Goal: Navigation & Orientation: Go to known website

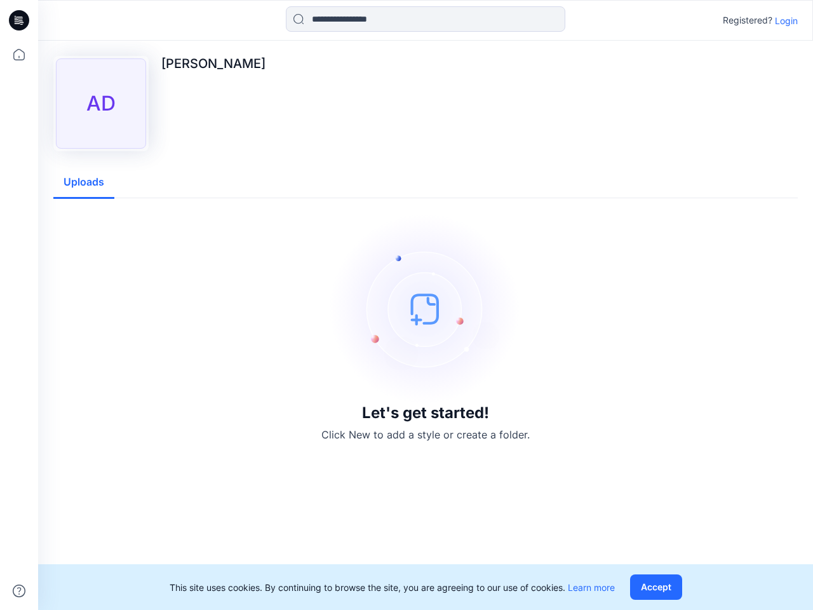
click at [407, 305] on img at bounding box center [425, 309] width 191 height 191
click at [20, 20] on icon at bounding box center [20, 20] width 5 height 1
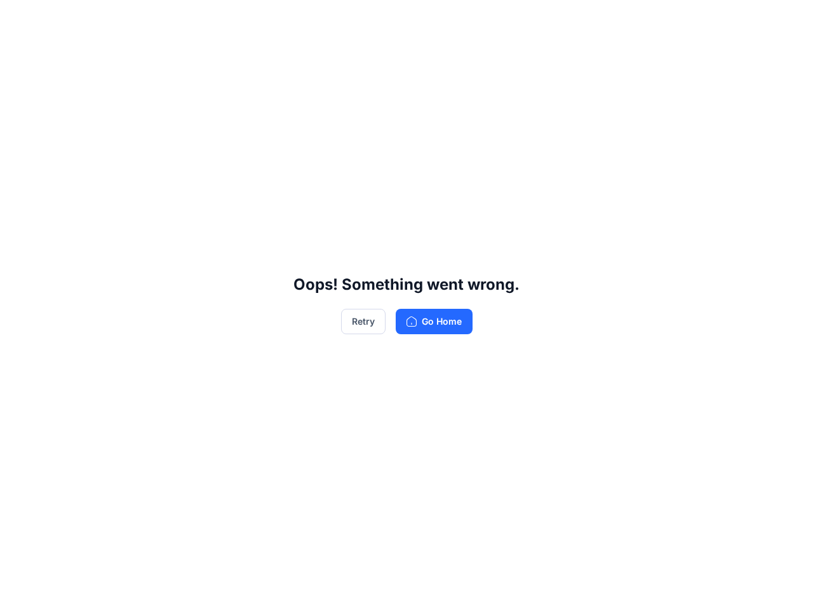
click at [19, 591] on div "Oops! Something went wrong. Retry Go Home" at bounding box center [406, 305] width 813 height 610
click at [426, 19] on div "Oops! Something went wrong. Retry Go Home" at bounding box center [406, 305] width 813 height 610
click at [787, 20] on div "Oops! Something went wrong. Retry Go Home" at bounding box center [406, 305] width 813 height 610
click at [84, 182] on div "Oops! Something went wrong. Retry Go Home" at bounding box center [406, 305] width 813 height 610
click at [659, 587] on div "Oops! Something went wrong. Retry Go Home" at bounding box center [406, 305] width 813 height 610
